Goal: Communication & Community: Answer question/provide support

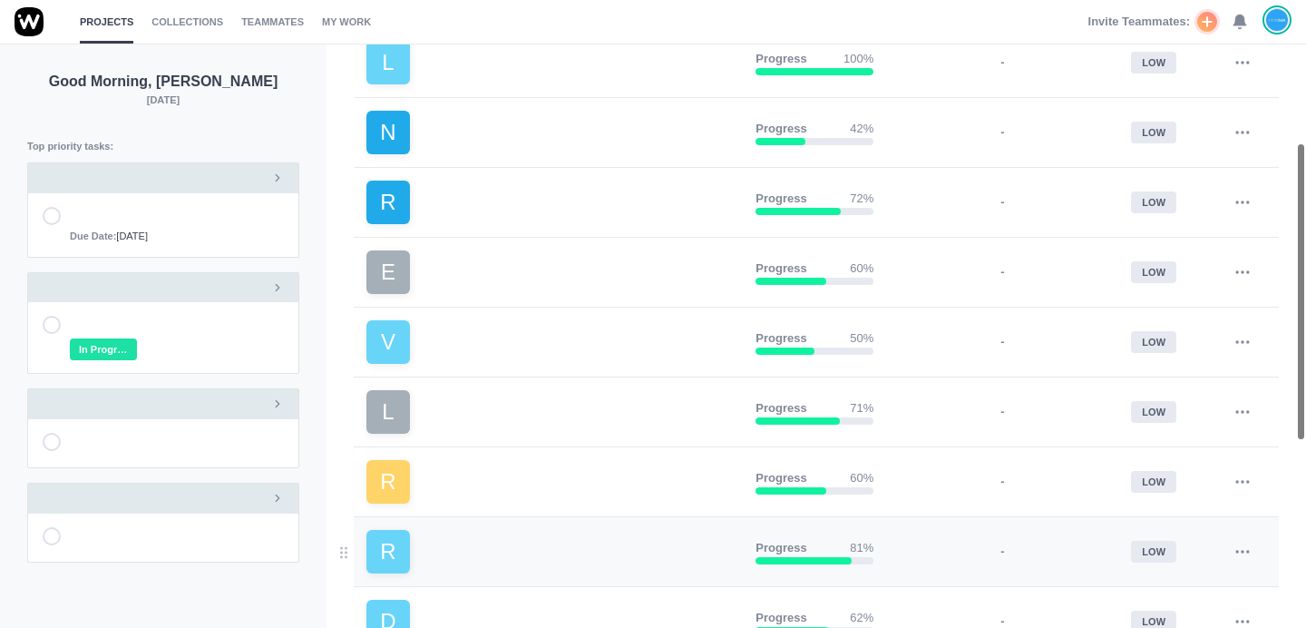
scroll to position [262, 0]
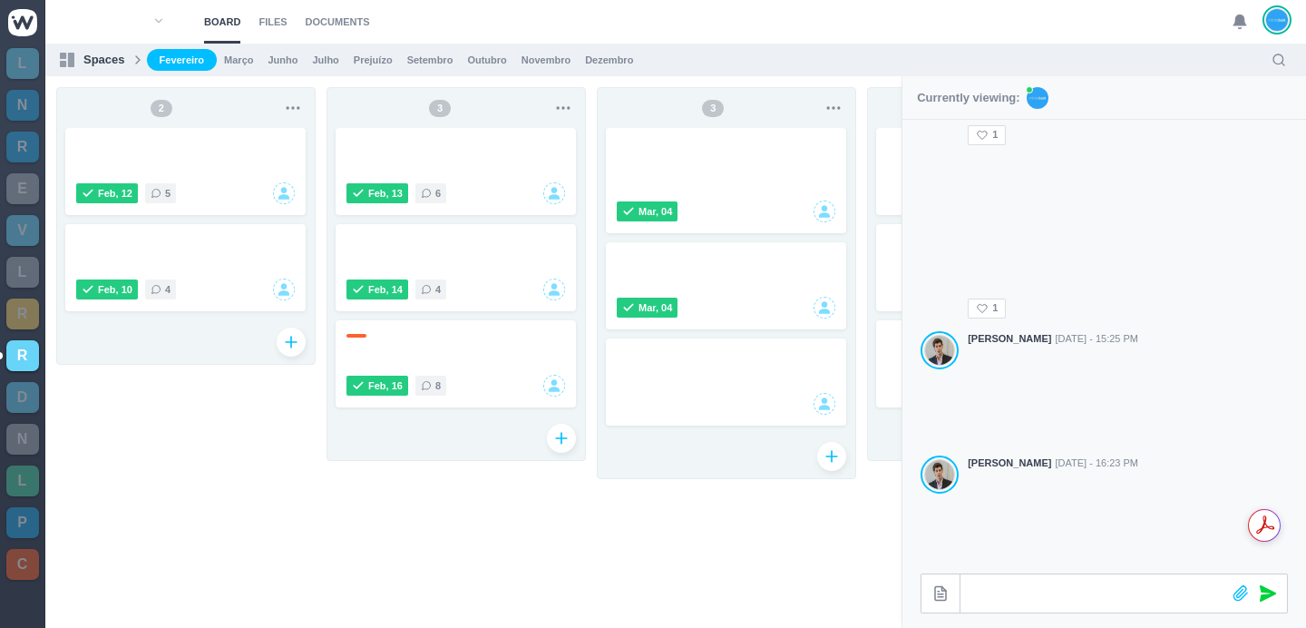
click at [1227, 24] on section "Board Files Documents 0 Board Files Documents" at bounding box center [675, 22] width 1261 height 44
click at [1242, 21] on use at bounding box center [1240, 22] width 13 height 14
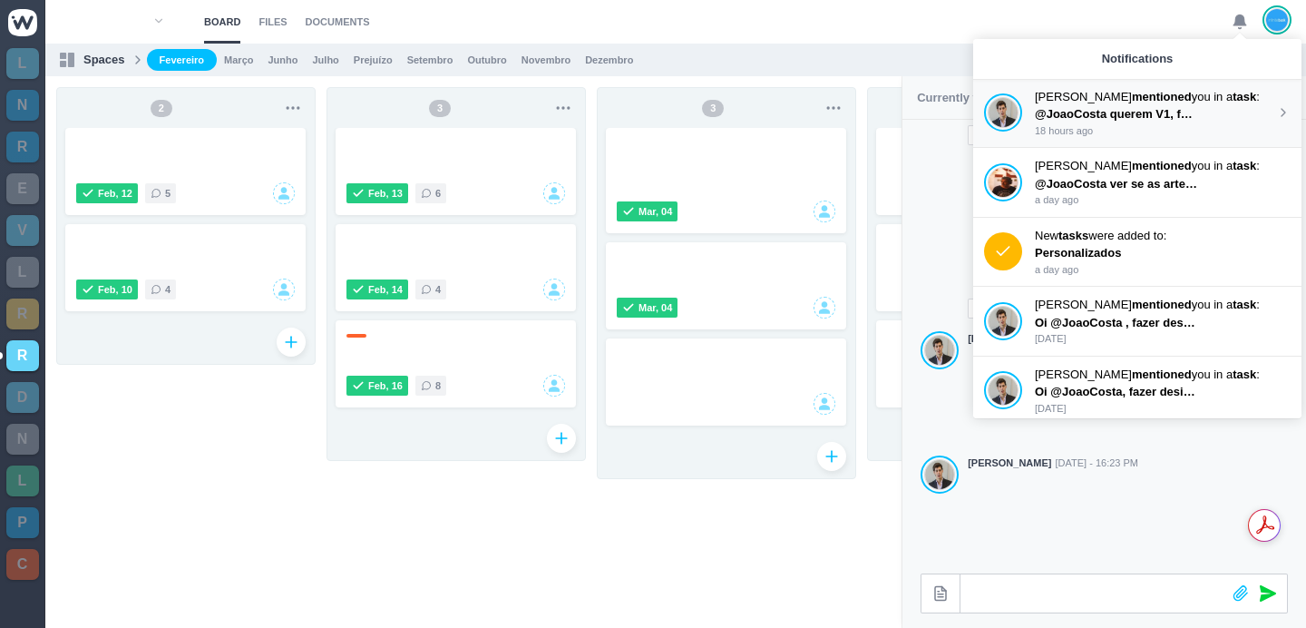
click at [1157, 123] on p "18 hours ago" at bounding box center [1155, 130] width 241 height 15
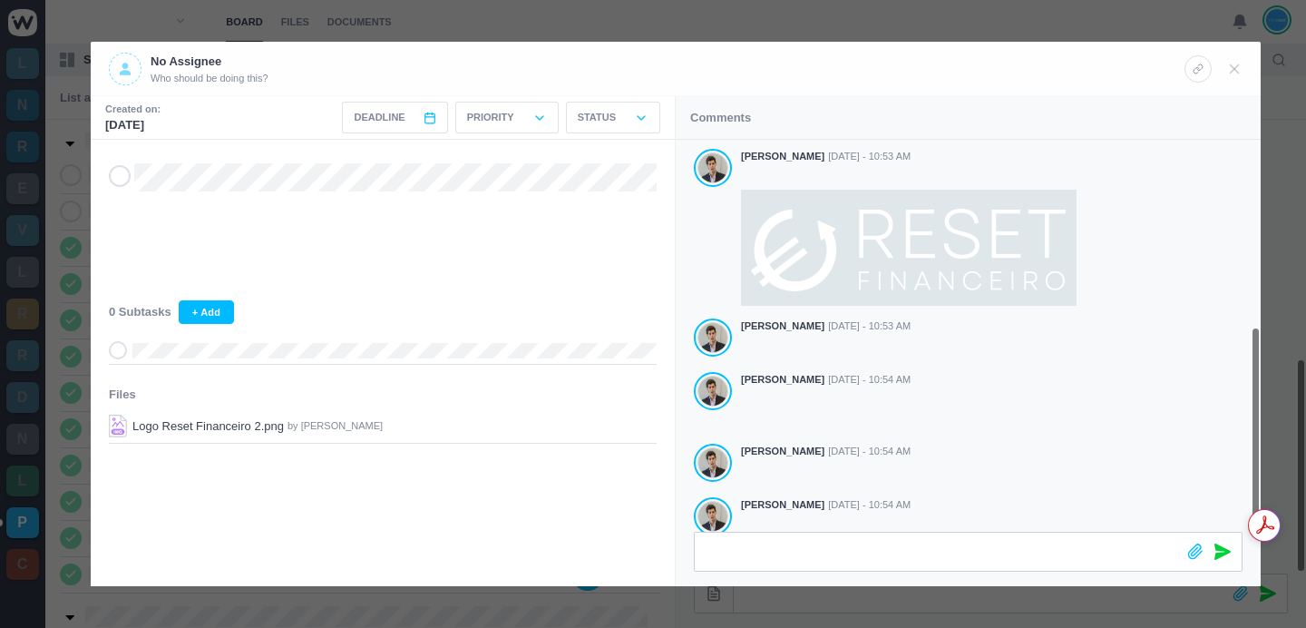
scroll to position [357, 0]
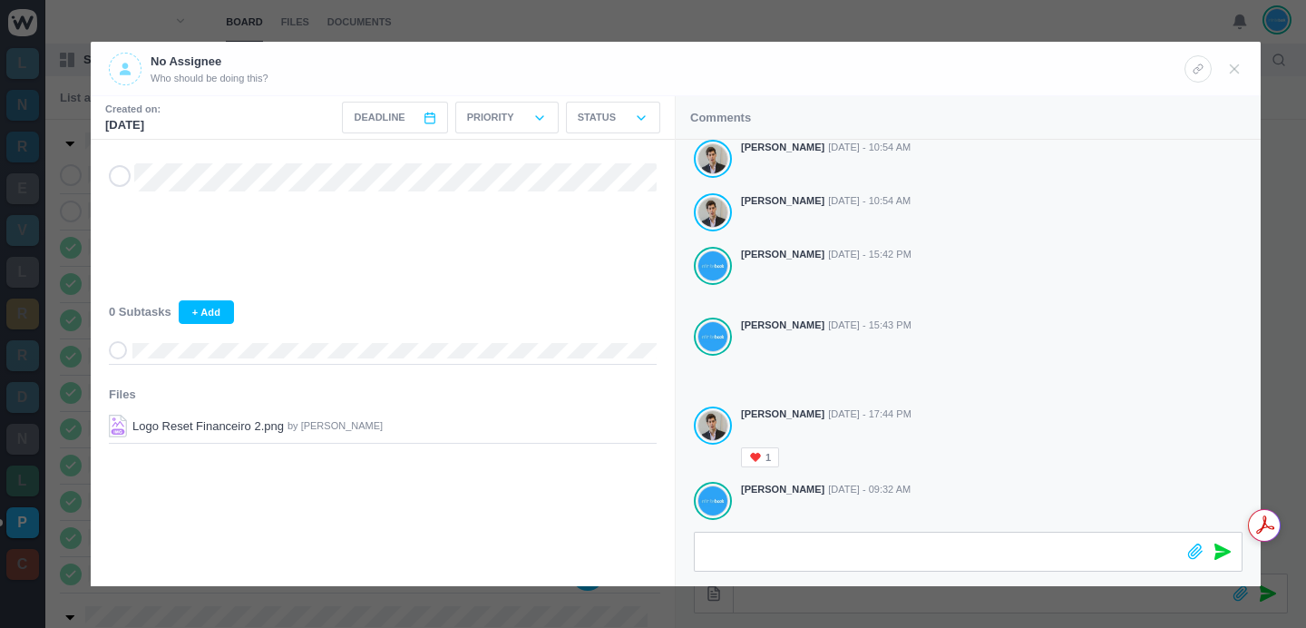
click at [668, 26] on div at bounding box center [653, 314] width 1306 height 628
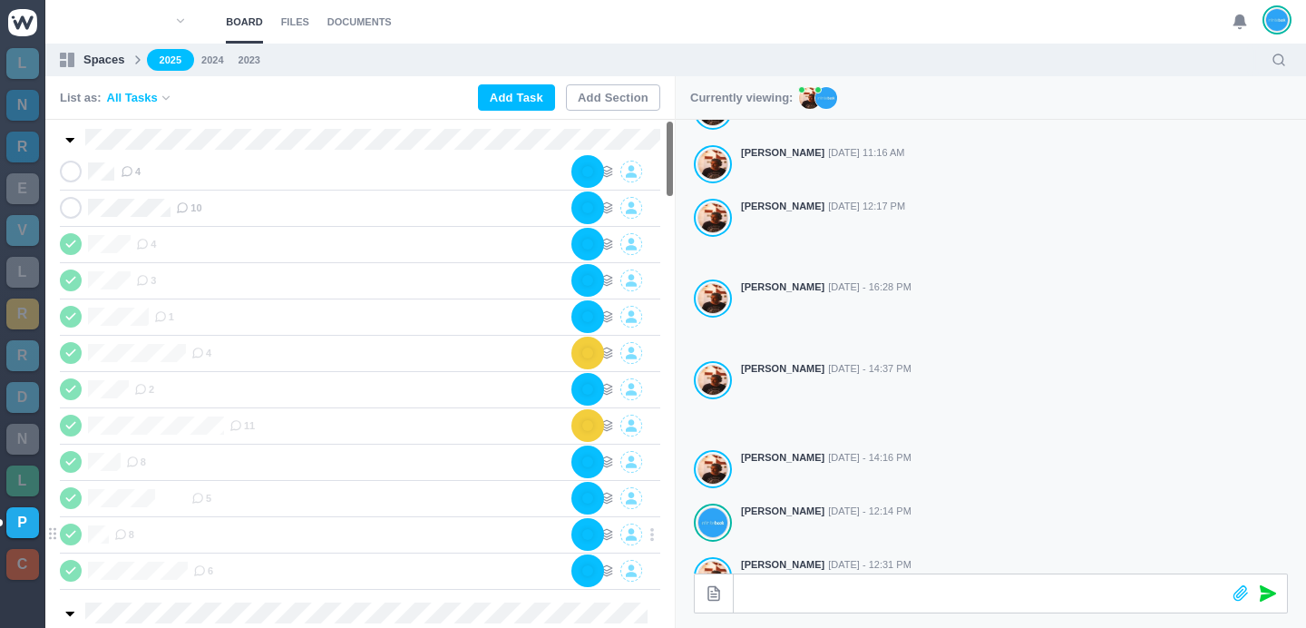
scroll to position [0, 0]
